Goal: Task Accomplishment & Management: Use online tool/utility

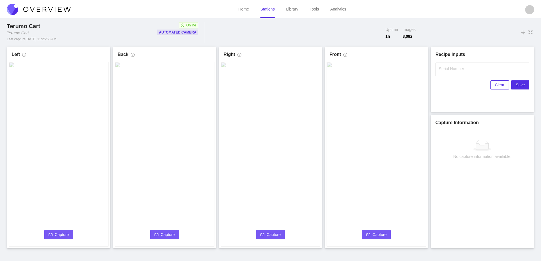
click at [57, 236] on span "Capture" at bounding box center [62, 235] width 14 height 6
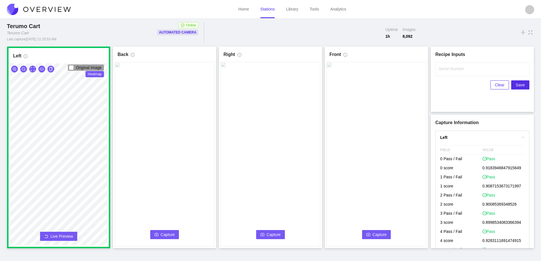
click at [169, 231] on button "Capture" at bounding box center [164, 234] width 29 height 9
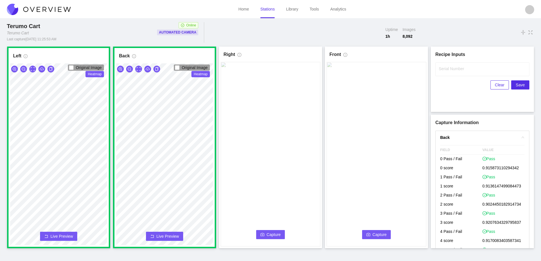
click at [272, 233] on span "Capture" at bounding box center [274, 235] width 14 height 6
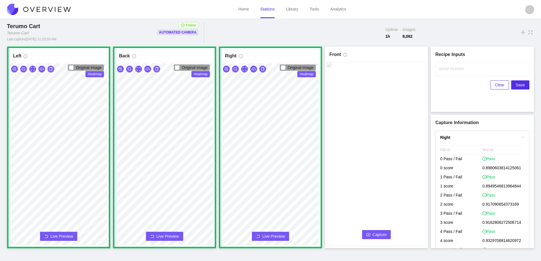
click at [372, 235] on button "Capture" at bounding box center [376, 234] width 29 height 9
click at [446, 73] on input "Serial Number" at bounding box center [483, 70] width 94 height 14
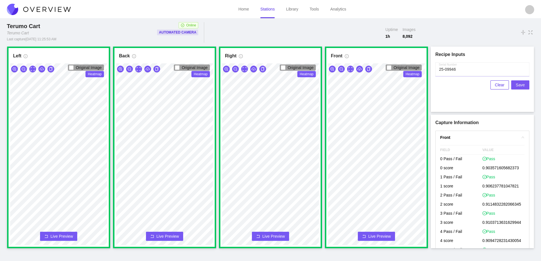
type input "25-09946"
click at [522, 83] on span "Save" at bounding box center [520, 85] width 9 height 6
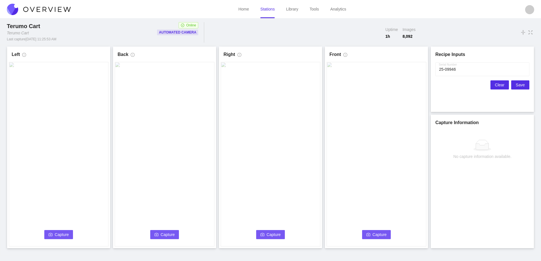
click at [497, 83] on button "Clear" at bounding box center [500, 84] width 18 height 9
click at [66, 232] on span "Capture" at bounding box center [62, 235] width 14 height 6
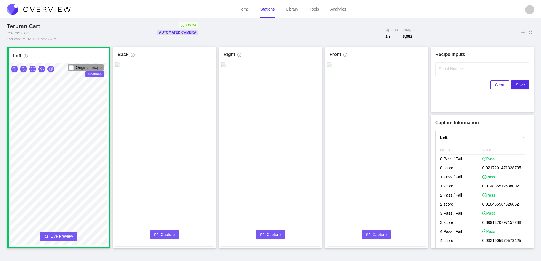
click at [157, 233] on icon "camera" at bounding box center [157, 235] width 4 height 4
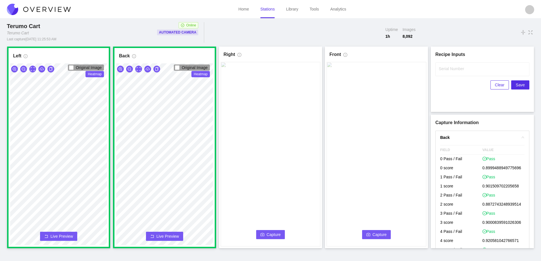
click at [277, 234] on span "Capture" at bounding box center [274, 235] width 14 height 6
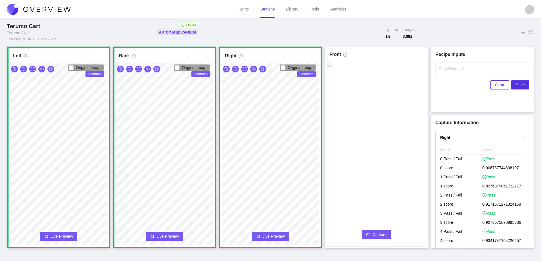
click at [373, 233] on span "Capture" at bounding box center [380, 235] width 14 height 6
click at [450, 70] on label "Serial Number" at bounding box center [451, 69] width 25 height 6
click at [450, 70] on input "Serial Number" at bounding box center [483, 70] width 94 height 14
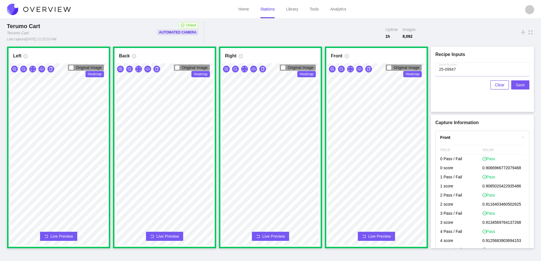
type input "25-09947"
click at [519, 84] on span "Save" at bounding box center [520, 85] width 9 height 6
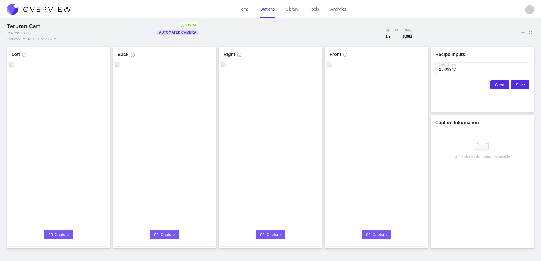
click at [497, 84] on span "Clear" at bounding box center [499, 85] width 9 height 6
click at [55, 235] on button "Capture" at bounding box center [58, 234] width 29 height 9
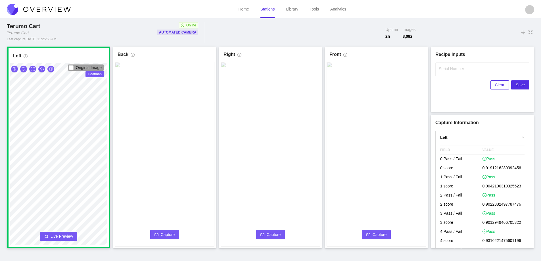
click at [162, 234] on span "Capture" at bounding box center [168, 235] width 14 height 6
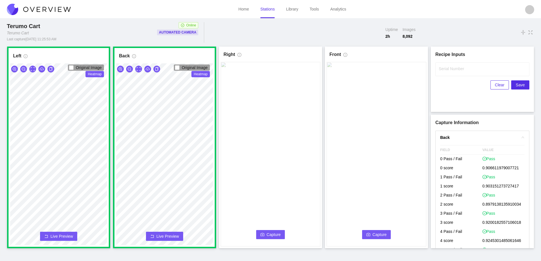
click at [268, 235] on span "Capture" at bounding box center [274, 235] width 14 height 6
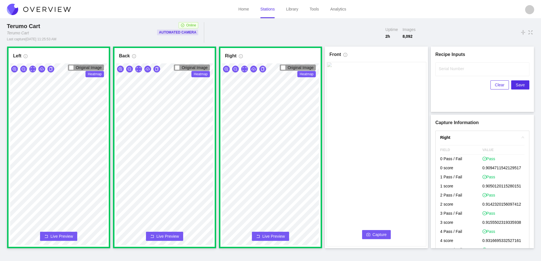
click at [382, 234] on span "Capture" at bounding box center [380, 235] width 14 height 6
click at [456, 70] on label "Serial Number" at bounding box center [451, 69] width 25 height 6
click at [456, 70] on input "Serial Number" at bounding box center [483, 70] width 94 height 14
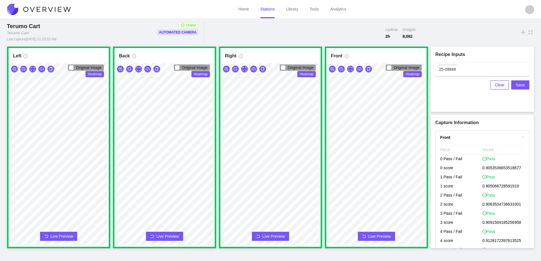
type input "25-09948"
click at [520, 86] on span "Save" at bounding box center [520, 85] width 9 height 6
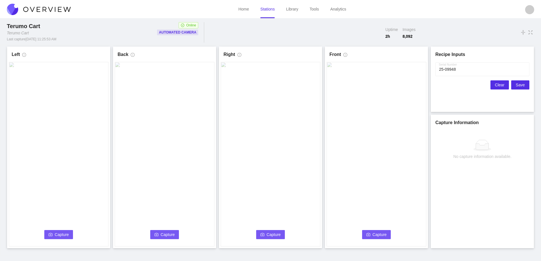
click at [498, 86] on span "Clear" at bounding box center [499, 85] width 9 height 6
click at [54, 233] on button "Capture" at bounding box center [58, 234] width 29 height 9
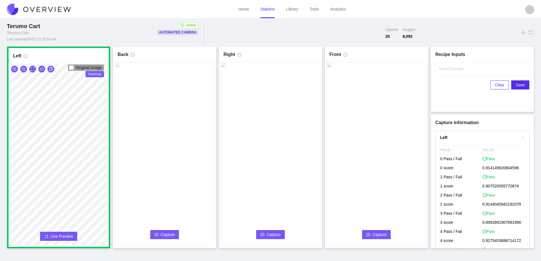
click at [163, 233] on span "Capture" at bounding box center [168, 235] width 14 height 6
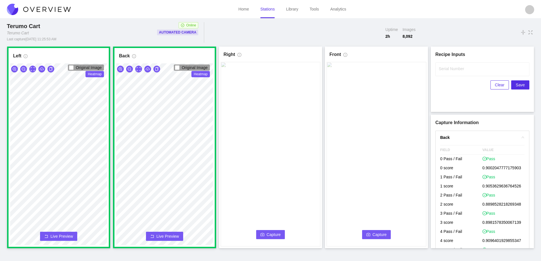
click at [271, 233] on span "Capture" at bounding box center [274, 235] width 14 height 6
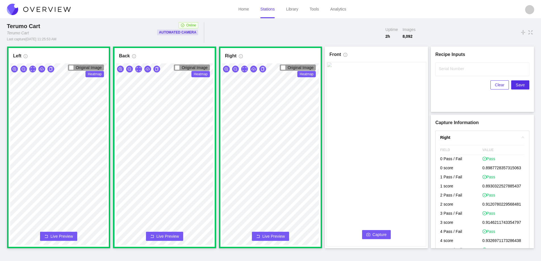
click at [379, 234] on span "Capture" at bounding box center [380, 235] width 14 height 6
click at [452, 67] on label "Serial Number" at bounding box center [451, 69] width 25 height 6
click at [452, 67] on input "Serial Number" at bounding box center [483, 70] width 94 height 14
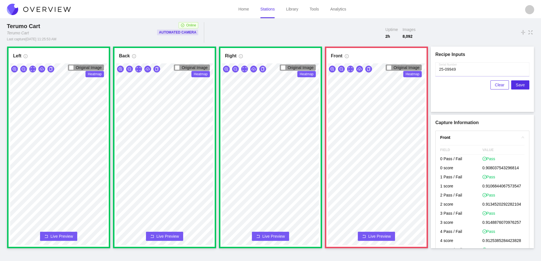
type input "25-09949"
click at [363, 235] on icon "rollback" at bounding box center [364, 237] width 4 height 4
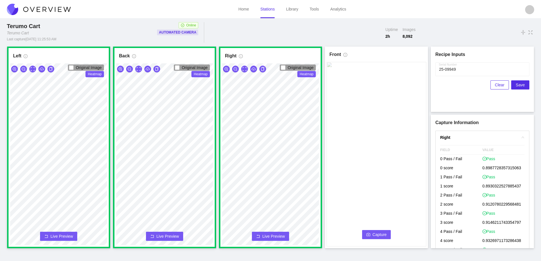
click at [381, 231] on button "Capture" at bounding box center [376, 234] width 29 height 9
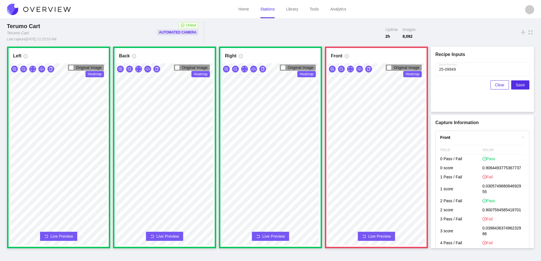
click at [381, 235] on span "Live Preview" at bounding box center [380, 237] width 22 height 6
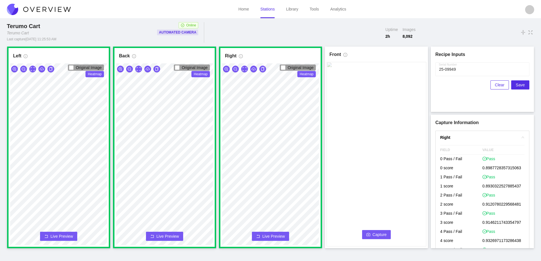
click at [381, 235] on span "Capture" at bounding box center [380, 235] width 14 height 6
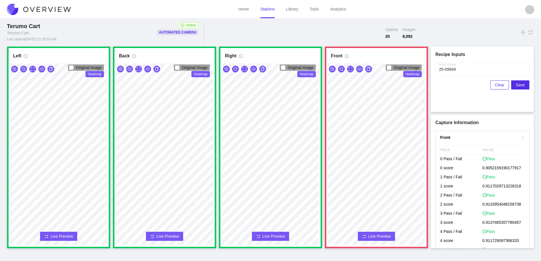
click at [379, 233] on button "Live Preview" at bounding box center [376, 236] width 37 height 9
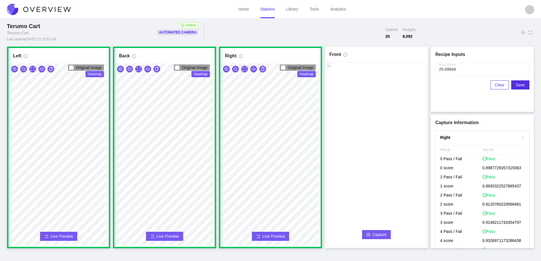
click at [379, 233] on span "Capture" at bounding box center [380, 235] width 14 height 6
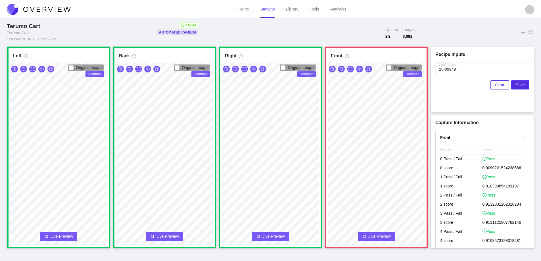
click at [372, 236] on span "Live Preview" at bounding box center [380, 237] width 22 height 6
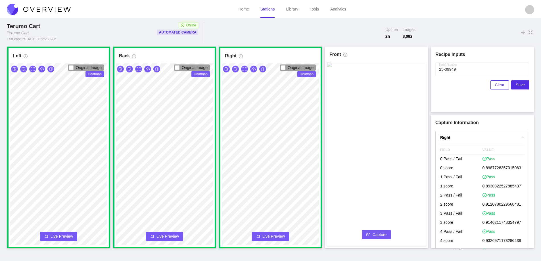
click at [372, 236] on button "Capture" at bounding box center [376, 234] width 29 height 9
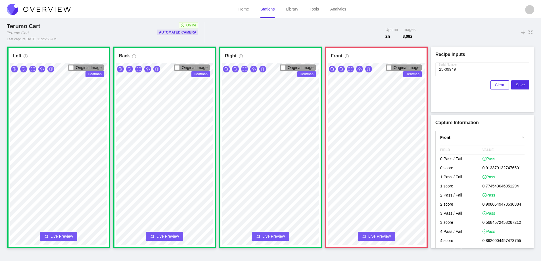
click at [369, 234] on span "Live Preview" at bounding box center [380, 237] width 22 height 6
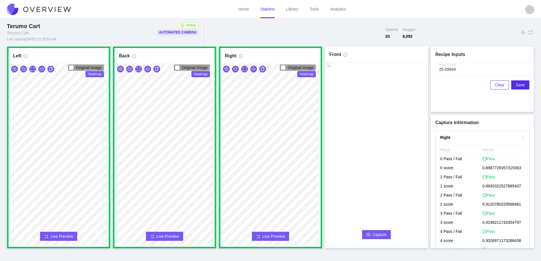
click at [370, 234] on icon "camera" at bounding box center [369, 235] width 4 height 4
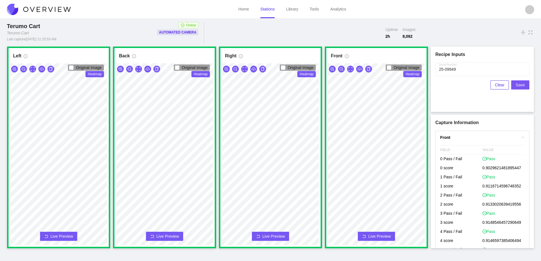
click at [523, 84] on span "Save" at bounding box center [520, 85] width 9 height 6
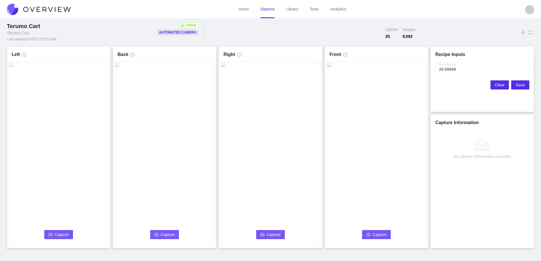
click at [497, 84] on span "Clear" at bounding box center [499, 85] width 9 height 6
click at [56, 235] on span "Capture" at bounding box center [62, 235] width 14 height 6
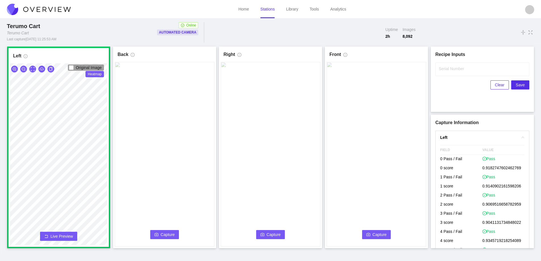
click at [166, 234] on span "Capture" at bounding box center [168, 235] width 14 height 6
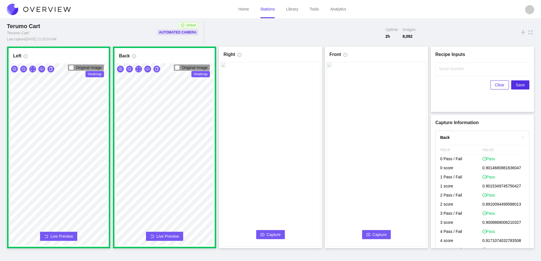
click at [263, 234] on icon "camera" at bounding box center [263, 235] width 4 height 4
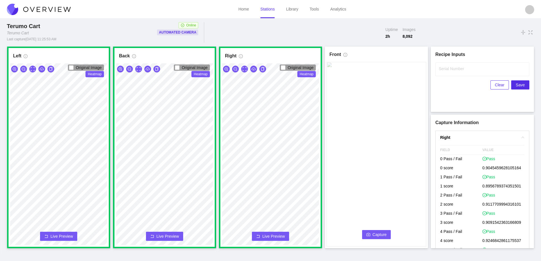
click at [382, 234] on span "Capture" at bounding box center [380, 235] width 14 height 6
click at [444, 71] on label "Serial Number" at bounding box center [451, 69] width 25 height 6
click at [444, 71] on input "Serial Number" at bounding box center [483, 70] width 94 height 14
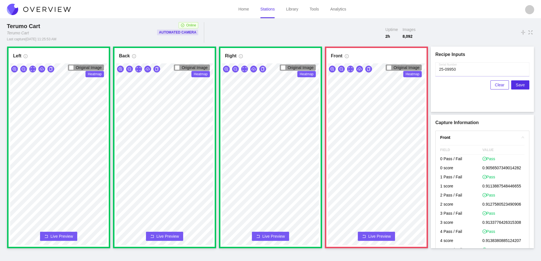
type input "25-09950"
click at [377, 233] on button "Live Preview" at bounding box center [376, 236] width 37 height 9
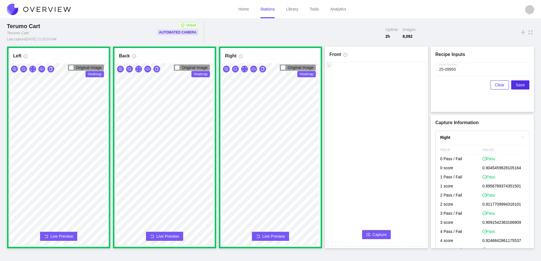
click at [377, 233] on span "Capture" at bounding box center [380, 235] width 14 height 6
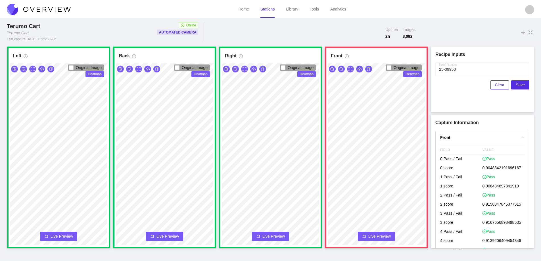
click at [371, 234] on span "Live Preview" at bounding box center [380, 237] width 22 height 6
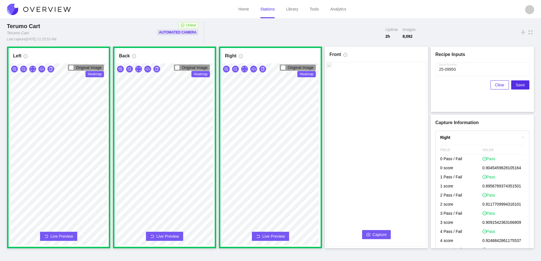
click at [371, 234] on button "Capture" at bounding box center [376, 234] width 29 height 9
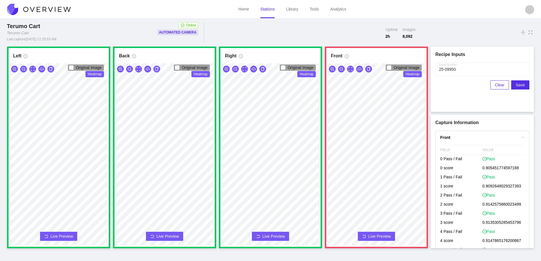
click at [371, 235] on span "Live Preview" at bounding box center [380, 237] width 22 height 6
click at [0, 0] on button "Capture" at bounding box center [0, 0] width 0 height 0
click at [333, 68] on icon "zoom-in" at bounding box center [333, 69] width 4 height 4
click at [340, 68] on icon "zoom-out" at bounding box center [342, 69] width 4 height 4
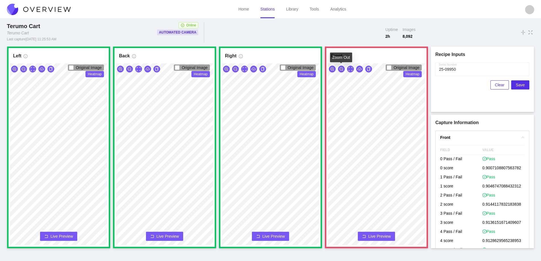
click at [340, 68] on icon "zoom-out" at bounding box center [342, 69] width 4 height 4
click at [379, 237] on span "Live Preview" at bounding box center [380, 237] width 22 height 6
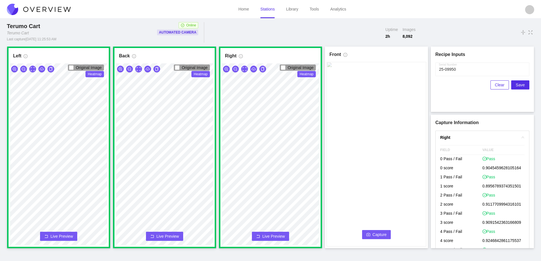
click at [379, 237] on span "Capture" at bounding box center [380, 235] width 14 height 6
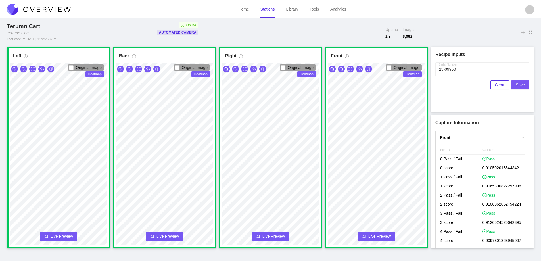
click at [523, 85] on span "Save" at bounding box center [520, 85] width 9 height 6
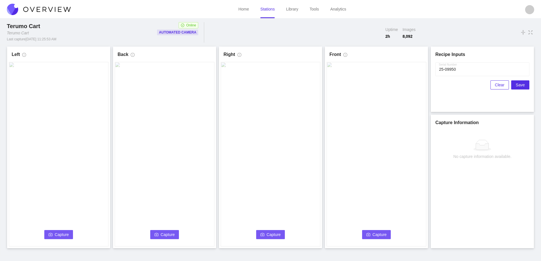
drag, startPoint x: 499, startPoint y: 86, endPoint x: 430, endPoint y: 97, distance: 70.0
click at [499, 86] on span "Clear" at bounding box center [499, 85] width 9 height 6
click at [64, 234] on span "Capture" at bounding box center [62, 235] width 14 height 6
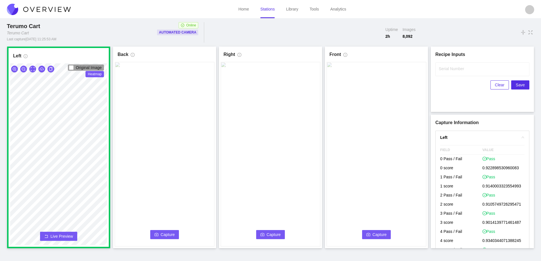
click at [172, 232] on span "Capture" at bounding box center [168, 235] width 14 height 6
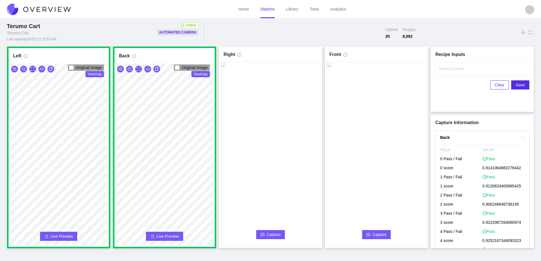
drag, startPoint x: 269, startPoint y: 234, endPoint x: 269, endPoint y: 237, distance: 3.4
click at [269, 237] on span "Capture" at bounding box center [274, 235] width 14 height 6
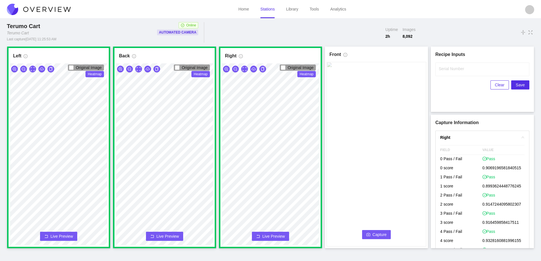
click at [379, 236] on span "Capture" at bounding box center [380, 235] width 14 height 6
click at [438, 70] on input "Serial Number" at bounding box center [483, 70] width 94 height 14
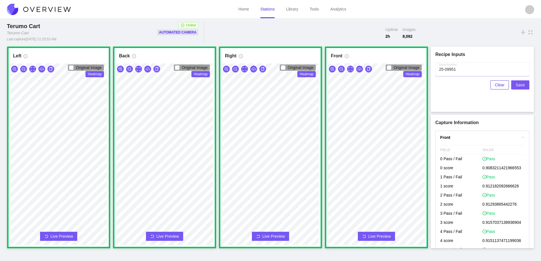
type input "25-09951"
click at [522, 82] on span "Save" at bounding box center [520, 85] width 9 height 6
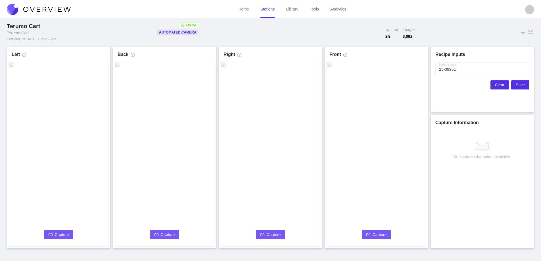
click at [499, 84] on span "Clear" at bounding box center [499, 85] width 9 height 6
click at [60, 233] on span "Capture" at bounding box center [62, 235] width 14 height 6
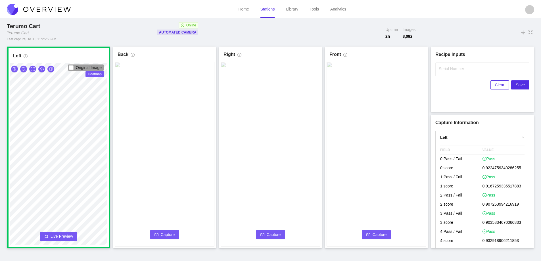
click at [163, 232] on span "Capture" at bounding box center [168, 235] width 14 height 6
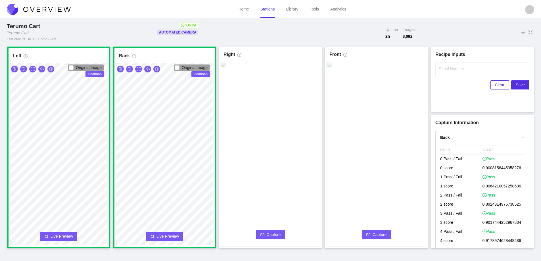
click at [261, 234] on icon "camera" at bounding box center [263, 235] width 4 height 4
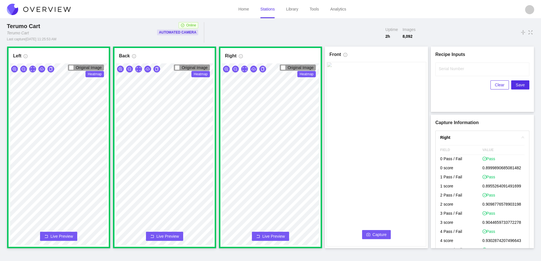
click at [373, 233] on span "Capture" at bounding box center [380, 235] width 14 height 6
click at [445, 69] on label "Serial Number" at bounding box center [451, 69] width 25 height 6
click at [445, 69] on input "Serial Number" at bounding box center [483, 70] width 94 height 14
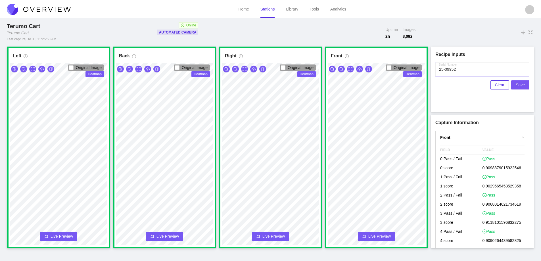
type input "25-09952"
click at [523, 84] on span "Save" at bounding box center [520, 85] width 9 height 6
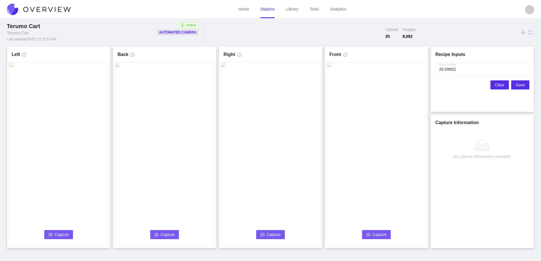
click at [500, 84] on span "Clear" at bounding box center [499, 85] width 9 height 6
click at [53, 230] on video at bounding box center [59, 154] width 100 height 185
click at [61, 235] on span "Capture" at bounding box center [62, 235] width 14 height 6
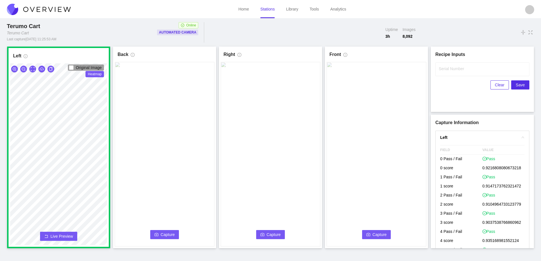
click at [159, 234] on button "Capture" at bounding box center [164, 234] width 29 height 9
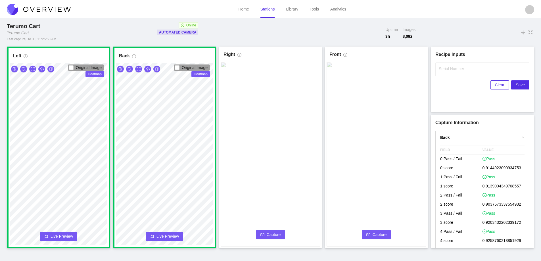
click at [279, 231] on button "Capture" at bounding box center [270, 234] width 29 height 9
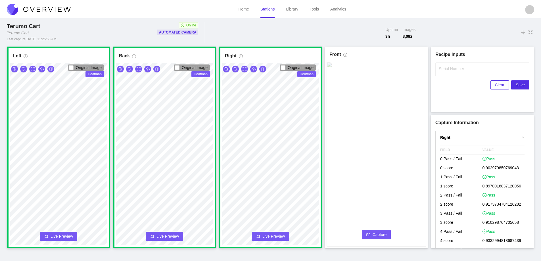
click at [372, 231] on button "Capture" at bounding box center [376, 234] width 29 height 9
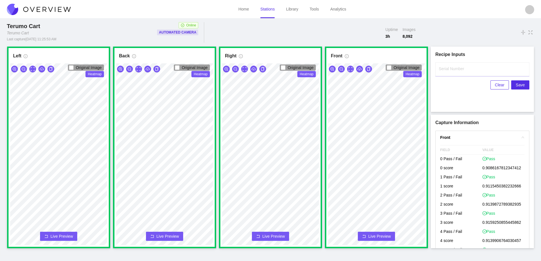
click at [451, 73] on input "Serial Number" at bounding box center [483, 70] width 94 height 14
type input "25-09953"
click at [520, 84] on span "Save" at bounding box center [520, 85] width 9 height 6
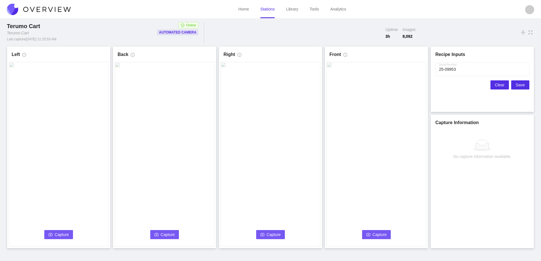
click at [501, 85] on span "Clear" at bounding box center [499, 85] width 9 height 6
click at [62, 237] on span "Capture" at bounding box center [62, 235] width 14 height 6
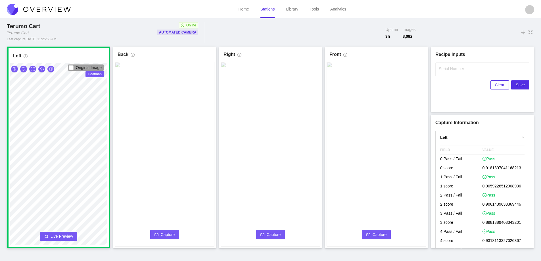
click at [169, 233] on span "Capture" at bounding box center [168, 235] width 14 height 6
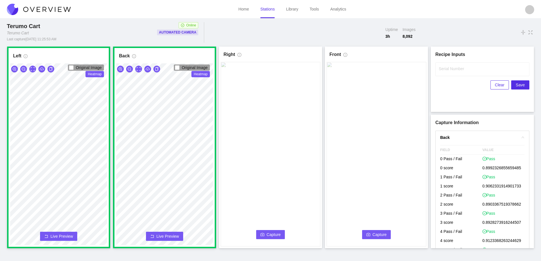
click at [260, 235] on button "Capture" at bounding box center [270, 234] width 29 height 9
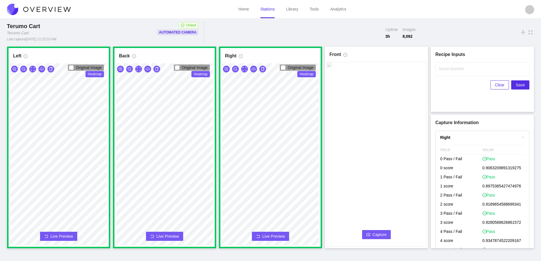
click at [383, 233] on span "Capture" at bounding box center [380, 235] width 14 height 6
click at [446, 69] on label "Serial Number" at bounding box center [451, 69] width 25 height 6
click at [446, 69] on input "Serial Number" at bounding box center [483, 70] width 94 height 14
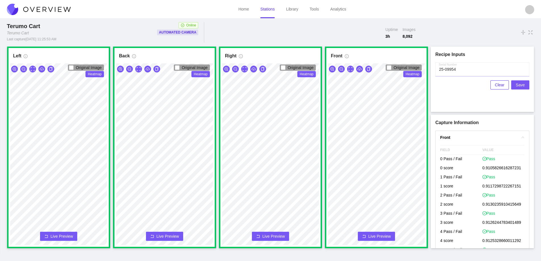
type input "25-09954"
click at [520, 85] on span "Save" at bounding box center [520, 85] width 9 height 6
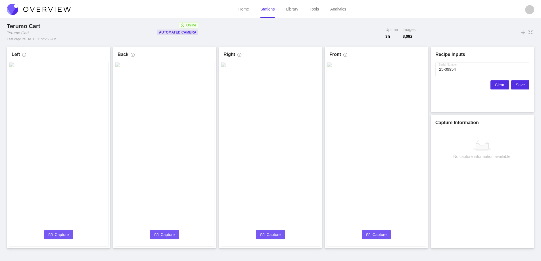
click at [501, 86] on span "Clear" at bounding box center [499, 85] width 9 height 6
click at [51, 234] on icon "camera" at bounding box center [51, 235] width 4 height 4
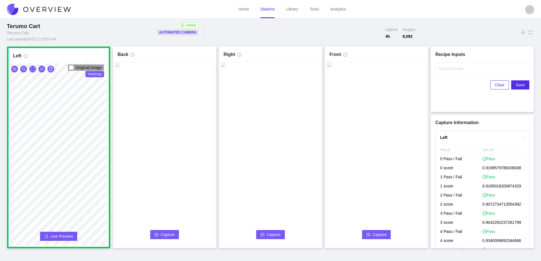
click at [159, 234] on button "Capture" at bounding box center [164, 234] width 29 height 9
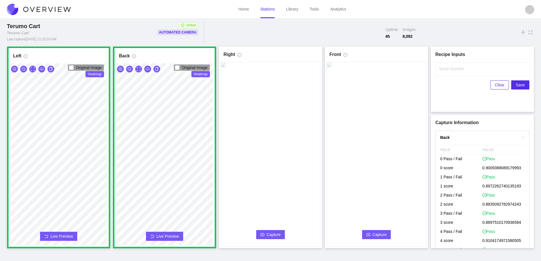
click at [274, 233] on span "Capture" at bounding box center [274, 235] width 14 height 6
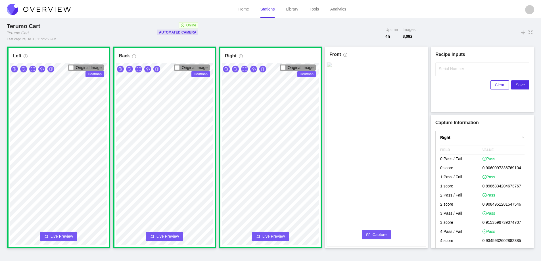
click at [373, 231] on button "Capture" at bounding box center [376, 234] width 29 height 9
click at [449, 73] on input "Serial Number" at bounding box center [483, 70] width 94 height 14
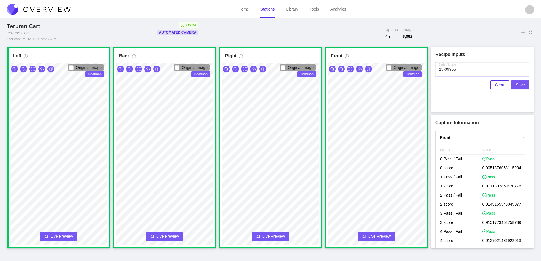
type input "25-09955"
click at [522, 84] on span "Save" at bounding box center [520, 85] width 9 height 6
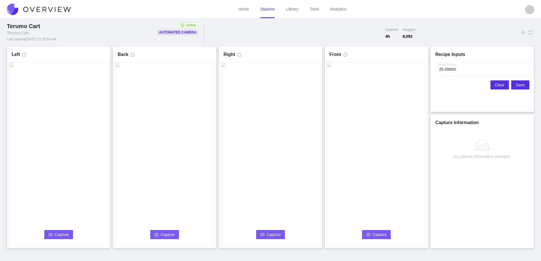
click at [502, 84] on span "Clear" at bounding box center [499, 85] width 9 height 6
click at [57, 233] on span "Capture" at bounding box center [62, 235] width 14 height 6
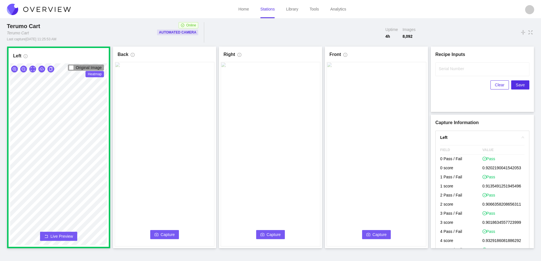
click at [165, 231] on button "Capture" at bounding box center [164, 234] width 29 height 9
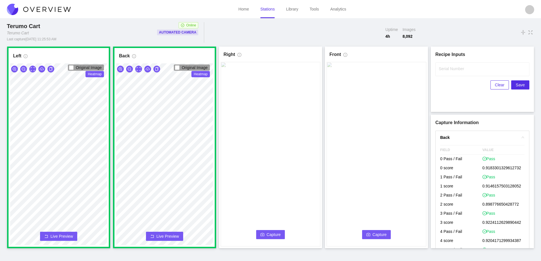
click at [275, 232] on span "Capture" at bounding box center [274, 235] width 14 height 6
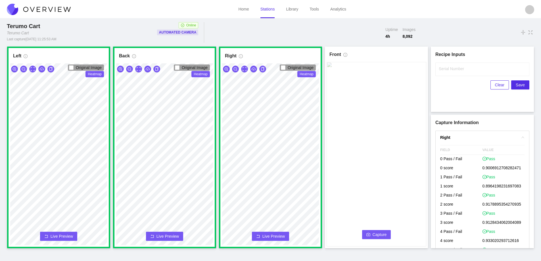
click at [378, 232] on span "Capture" at bounding box center [380, 235] width 14 height 6
click at [443, 68] on label "Serial Number" at bounding box center [451, 69] width 25 height 6
click at [443, 68] on input "Serial Number" at bounding box center [483, 70] width 94 height 14
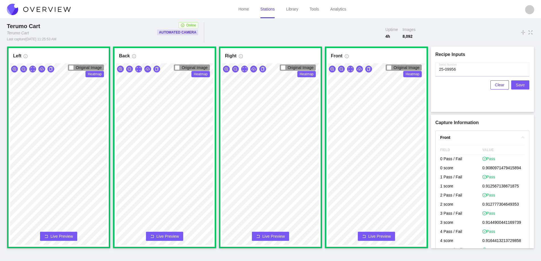
type input "25-09956"
click at [520, 85] on span "Save" at bounding box center [520, 85] width 9 height 6
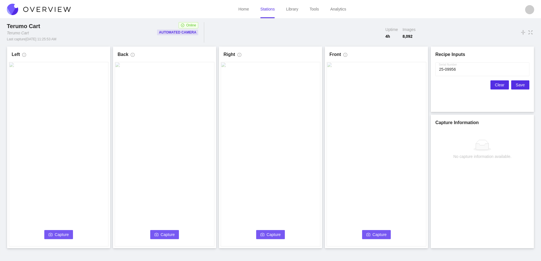
click at [499, 84] on span "Clear" at bounding box center [499, 85] width 9 height 6
click at [57, 232] on span "Capture" at bounding box center [62, 235] width 14 height 6
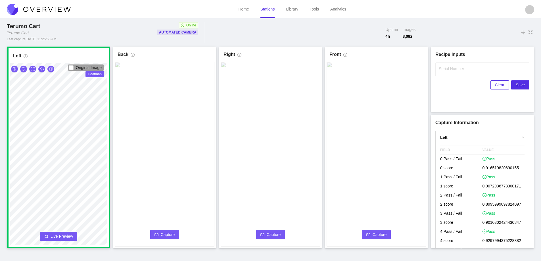
click at [166, 234] on span "Capture" at bounding box center [168, 235] width 14 height 6
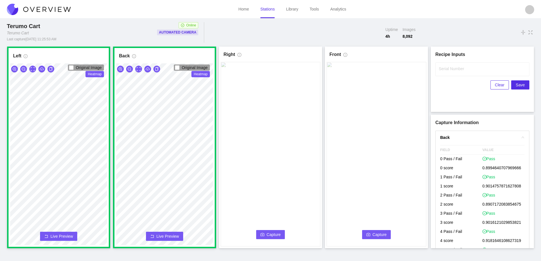
click at [267, 233] on span "Capture" at bounding box center [274, 235] width 14 height 6
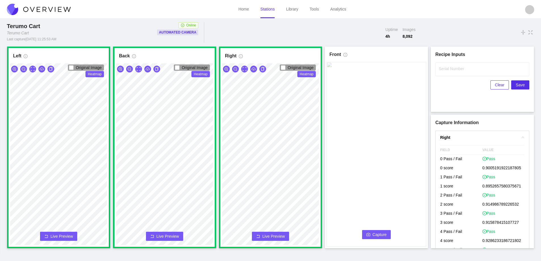
click at [377, 235] on span "Capture" at bounding box center [380, 235] width 14 height 6
click at [447, 70] on label "Serial Number" at bounding box center [451, 69] width 25 height 6
click at [447, 70] on input "Serial Number" at bounding box center [483, 70] width 94 height 14
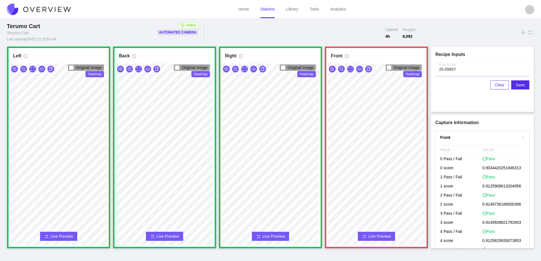
type input "25-09957"
click at [376, 235] on span "Live Preview" at bounding box center [380, 237] width 22 height 6
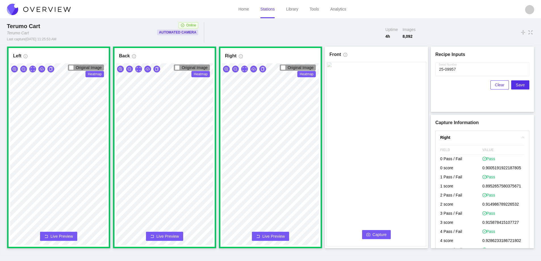
click at [376, 234] on span "Capture" at bounding box center [380, 235] width 14 height 6
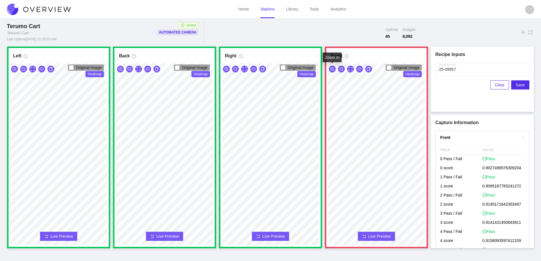
click at [331, 68] on icon "zoom-in" at bounding box center [333, 69] width 4 height 4
click at [374, 232] on button "Live Preview" at bounding box center [376, 236] width 37 height 9
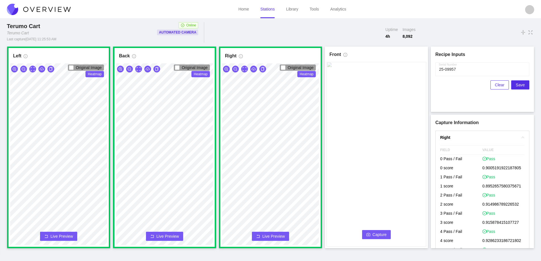
click at [374, 233] on span "Capture" at bounding box center [380, 235] width 14 height 6
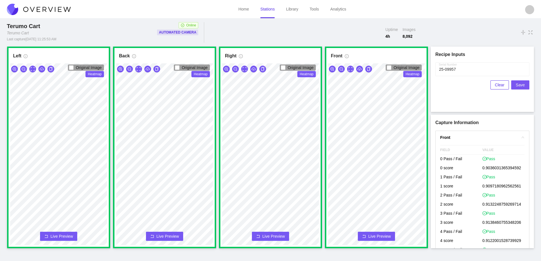
click at [522, 85] on span "Save" at bounding box center [520, 85] width 9 height 6
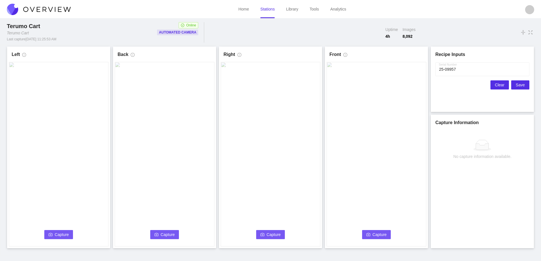
click at [502, 85] on span "Clear" at bounding box center [499, 85] width 9 height 6
click at [55, 232] on button "Capture" at bounding box center [58, 234] width 29 height 9
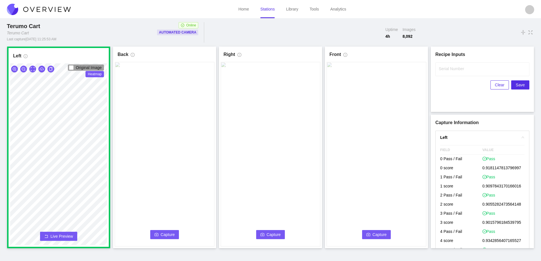
click at [163, 235] on span "Capture" at bounding box center [168, 235] width 14 height 6
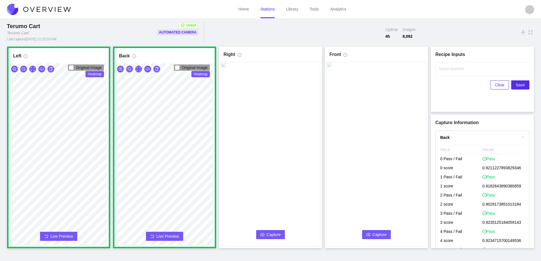
click at [261, 233] on icon "camera" at bounding box center [263, 235] width 4 height 4
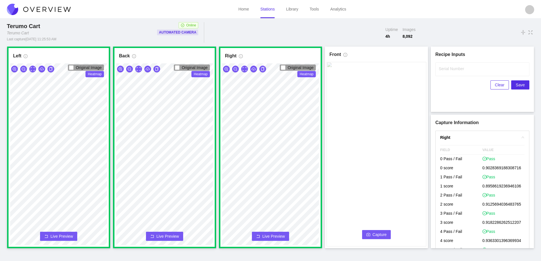
click at [377, 233] on span "Capture" at bounding box center [380, 235] width 14 height 6
click at [447, 72] on input "Serial Number" at bounding box center [483, 70] width 94 height 14
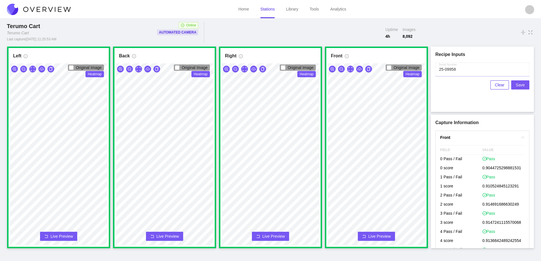
type input "25-09958"
click at [520, 83] on span "Save" at bounding box center [520, 85] width 9 height 6
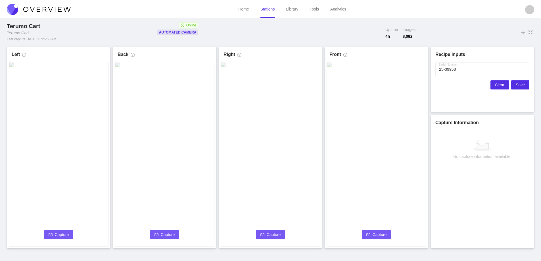
click at [500, 85] on span "Clear" at bounding box center [499, 85] width 9 height 6
click at [60, 235] on span "Capture" at bounding box center [62, 235] width 14 height 6
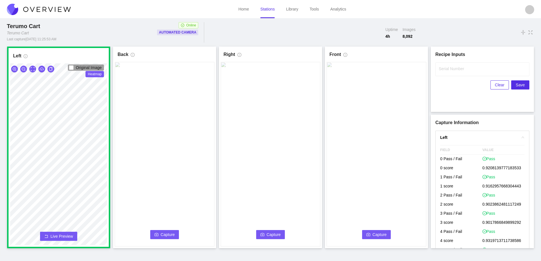
click at [156, 233] on icon "camera" at bounding box center [157, 235] width 4 height 4
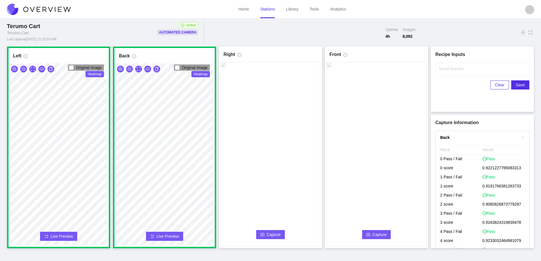
click at [280, 234] on span "Capture" at bounding box center [274, 235] width 14 height 6
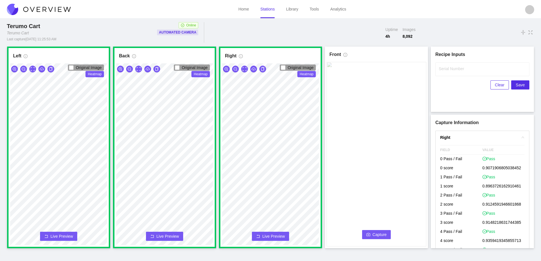
click at [375, 236] on span "Capture" at bounding box center [380, 235] width 14 height 6
click at [446, 69] on label "Serial Number" at bounding box center [451, 69] width 25 height 6
click at [446, 69] on input "Serial Number" at bounding box center [483, 70] width 94 height 14
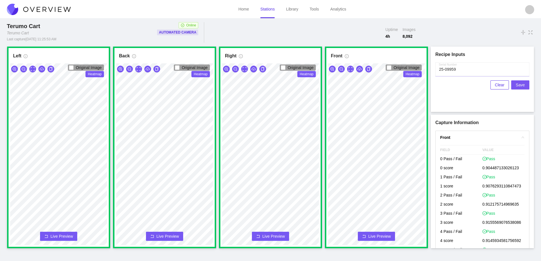
type input "25-09959"
click at [521, 85] on span "Save" at bounding box center [520, 85] width 9 height 6
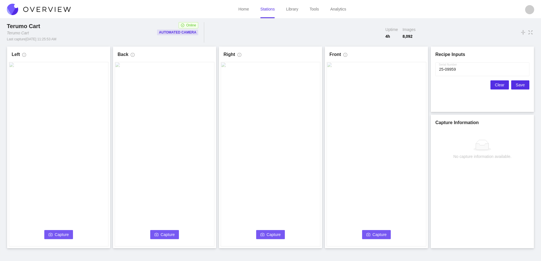
click at [503, 84] on span "Clear" at bounding box center [499, 85] width 9 height 6
click at [57, 235] on span "Capture" at bounding box center [62, 235] width 14 height 6
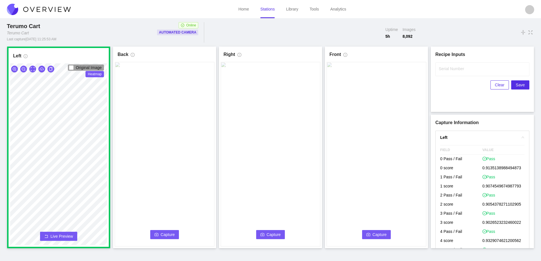
click at [161, 233] on span "Capture" at bounding box center [168, 235] width 14 height 6
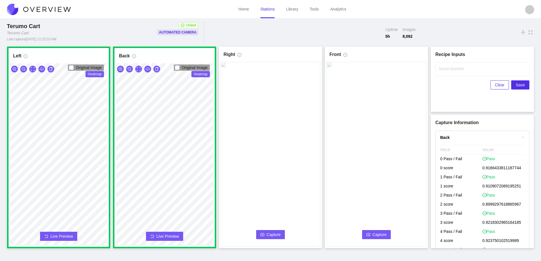
click at [275, 234] on span "Capture" at bounding box center [274, 235] width 14 height 6
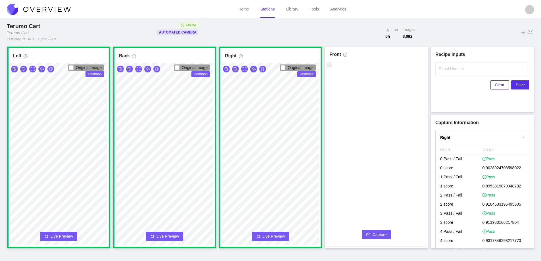
click at [380, 234] on span "Capture" at bounding box center [380, 235] width 14 height 6
click at [446, 72] on input "Serial Number" at bounding box center [483, 70] width 94 height 14
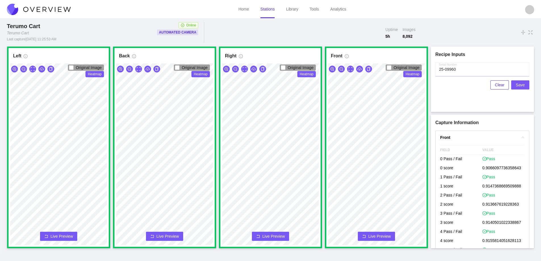
type input "25-09960"
click at [521, 84] on span "Save" at bounding box center [520, 85] width 9 height 6
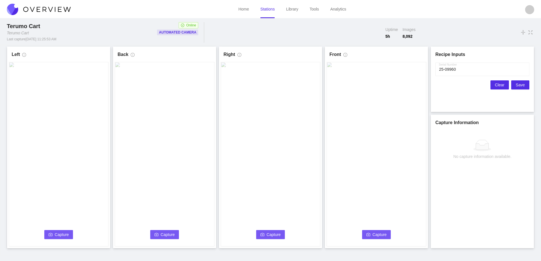
click at [499, 85] on span "Clear" at bounding box center [499, 85] width 9 height 6
click at [50, 233] on icon "camera" at bounding box center [51, 235] width 4 height 4
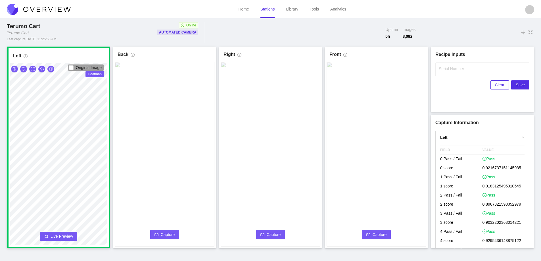
click at [160, 231] on button "Capture" at bounding box center [164, 234] width 29 height 9
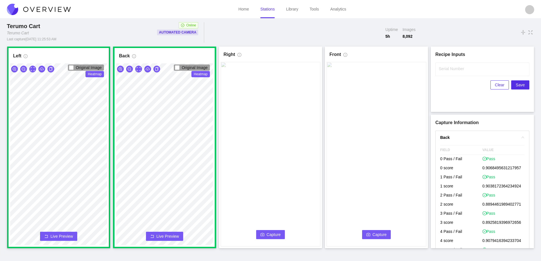
click at [263, 234] on icon "camera" at bounding box center [263, 235] width 4 height 4
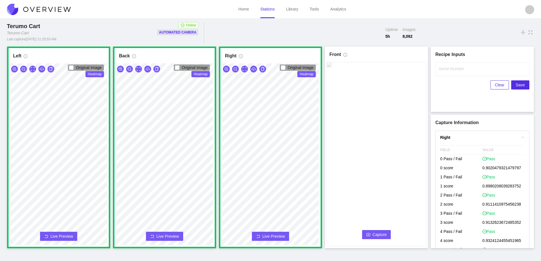
click at [385, 232] on span "Capture" at bounding box center [380, 235] width 14 height 6
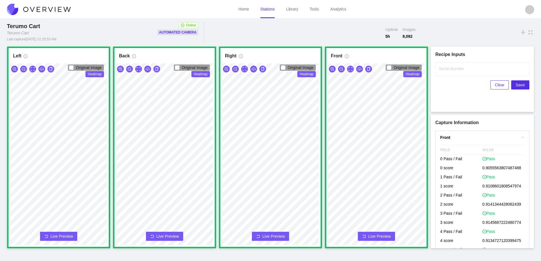
click at [445, 70] on label "Serial Number" at bounding box center [451, 69] width 25 height 6
click at [445, 70] on input "Serial Number" at bounding box center [483, 70] width 94 height 14
type input "25-09961"
click at [521, 86] on span "Save" at bounding box center [520, 85] width 9 height 6
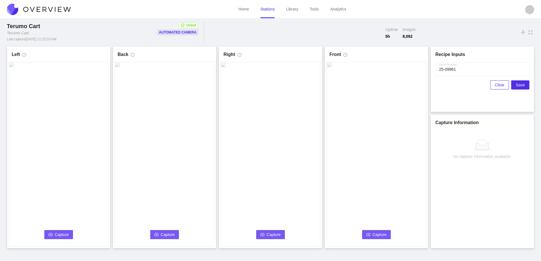
drag, startPoint x: 499, startPoint y: 83, endPoint x: 466, endPoint y: 85, distance: 33.1
click at [499, 83] on span "Clear" at bounding box center [499, 85] width 9 height 6
click at [50, 235] on icon "camera" at bounding box center [51, 234] width 4 height 3
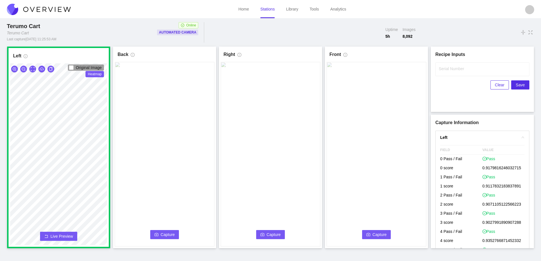
click at [50, 235] on button "Live Preview" at bounding box center [58, 236] width 37 height 9
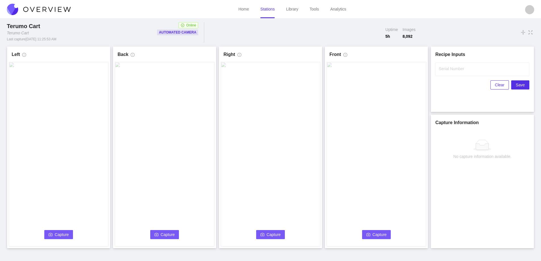
click at [50, 235] on icon "camera" at bounding box center [51, 234] width 4 height 3
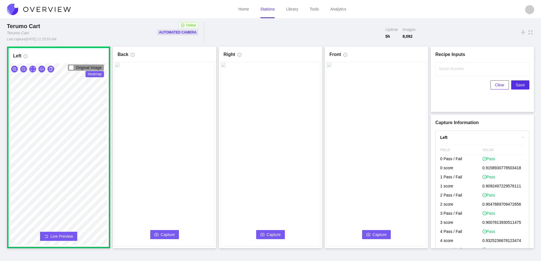
click at [164, 235] on span "Capture" at bounding box center [168, 235] width 14 height 6
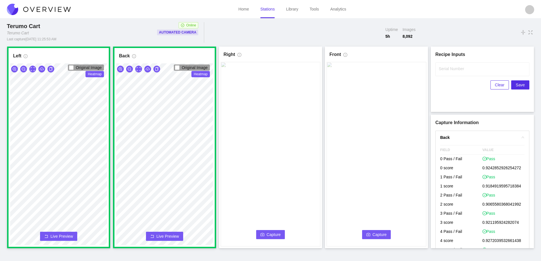
click at [265, 235] on button "Capture" at bounding box center [270, 234] width 29 height 9
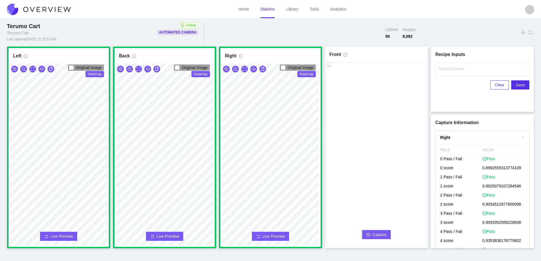
click at [370, 234] on icon "camera" at bounding box center [369, 235] width 4 height 4
click at [451, 72] on input "Serial Number" at bounding box center [483, 70] width 94 height 14
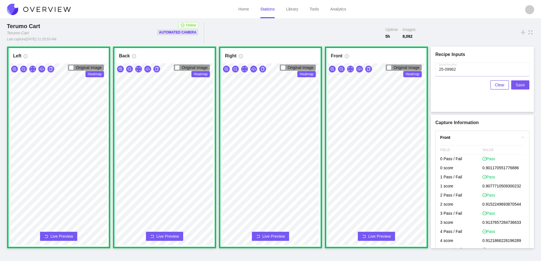
type input "25-09962"
click at [520, 84] on span "Save" at bounding box center [520, 85] width 9 height 6
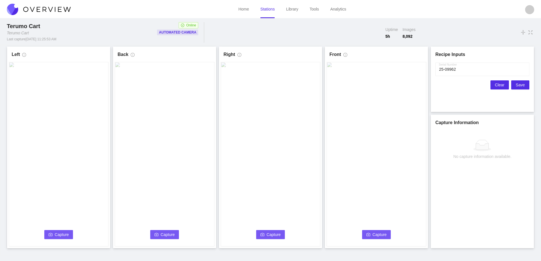
click at [501, 85] on span "Clear" at bounding box center [499, 85] width 9 height 6
click at [56, 234] on span "Capture" at bounding box center [62, 235] width 14 height 6
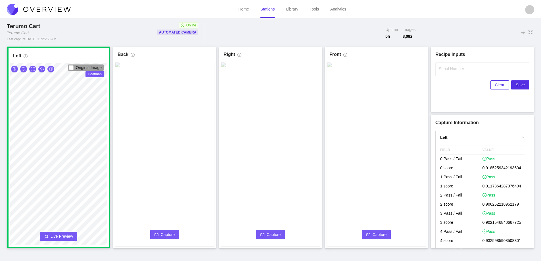
click at [160, 235] on button "Capture" at bounding box center [164, 234] width 29 height 9
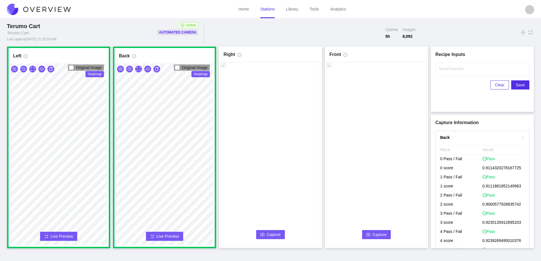
click at [274, 234] on span "Capture" at bounding box center [274, 235] width 14 height 6
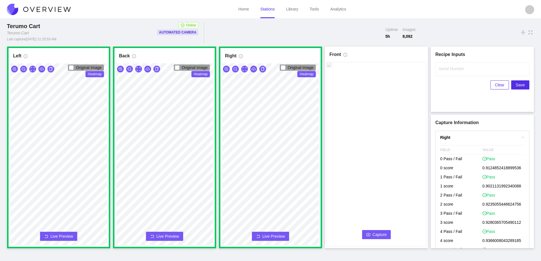
click at [368, 235] on icon "camera" at bounding box center [369, 235] width 4 height 4
click at [467, 74] on input "Serial Number" at bounding box center [483, 70] width 94 height 14
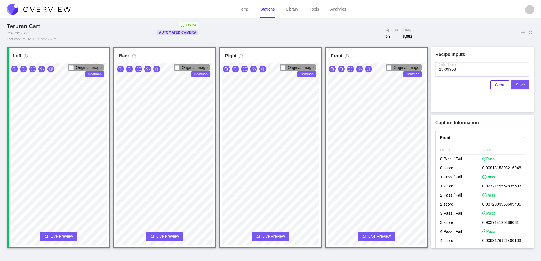
type input "25-09963"
click at [520, 86] on span "Save" at bounding box center [520, 85] width 9 height 6
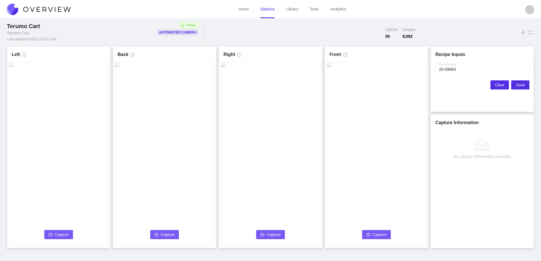
click at [499, 83] on span "Clear" at bounding box center [499, 85] width 9 height 6
